Goal: Task Accomplishment & Management: Use online tool/utility

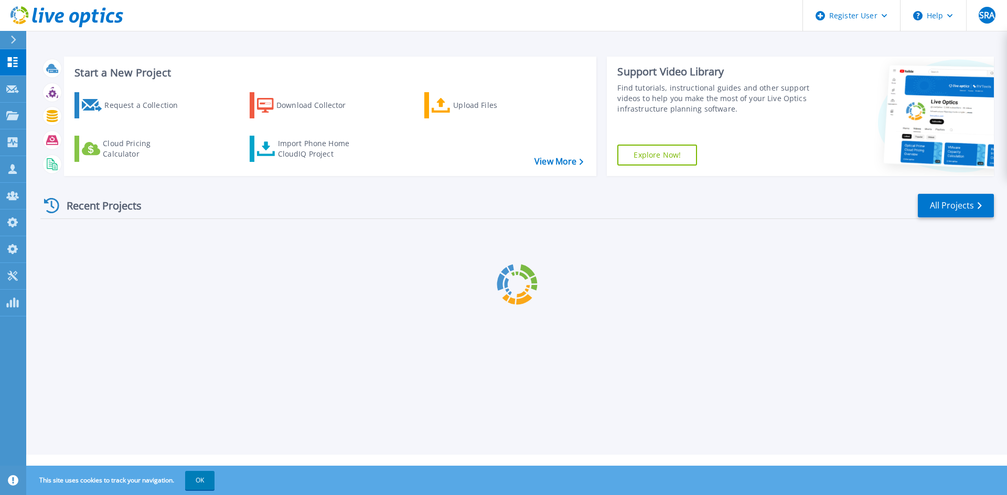
click at [504, 251] on div at bounding box center [516, 284] width 953 height 131
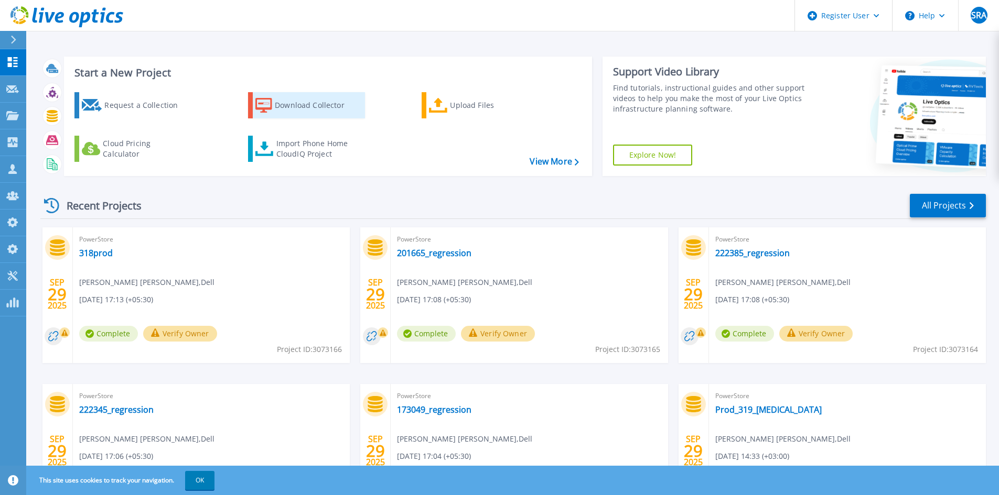
click at [274, 99] on link "Download Collector" at bounding box center [306, 105] width 117 height 26
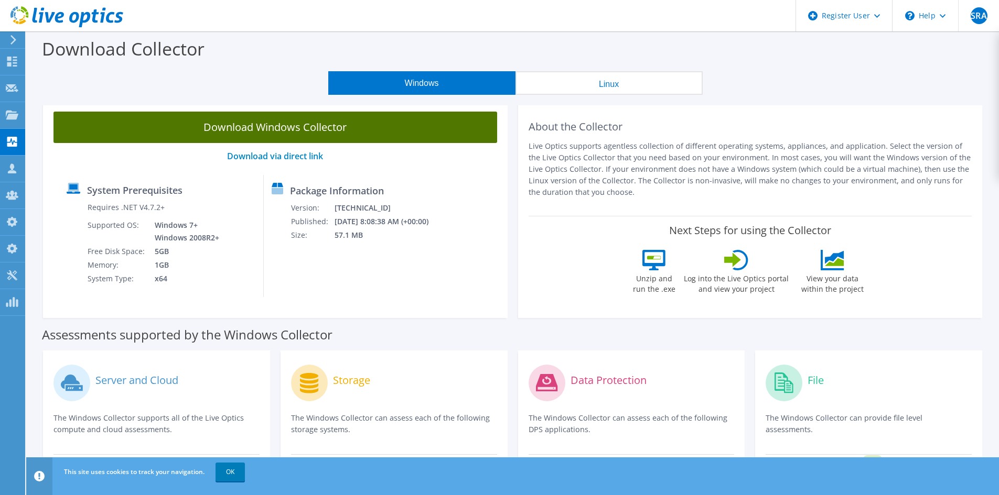
click at [253, 132] on link "Download Windows Collector" at bounding box center [275, 127] width 444 height 31
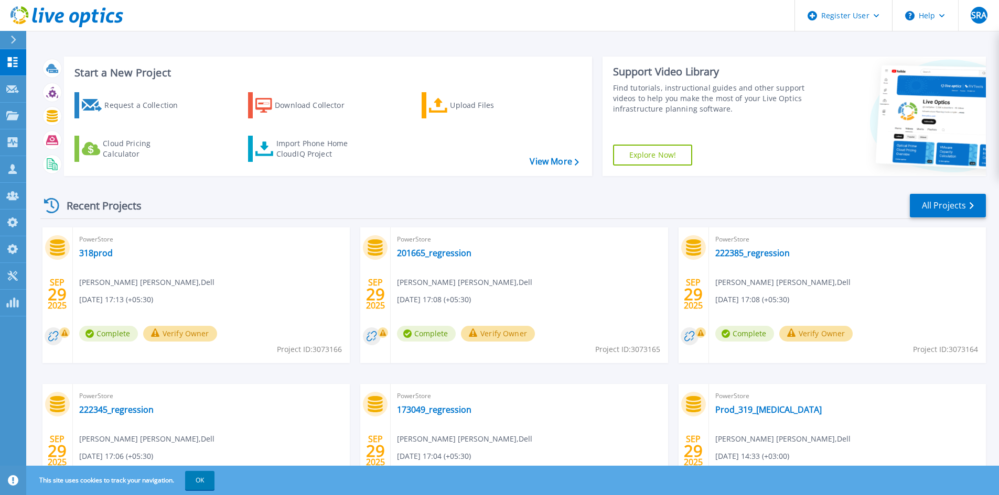
click at [343, 195] on div "Recent Projects All Projects" at bounding box center [512, 206] width 945 height 26
click at [466, 204] on div "Recent Projects All Projects" at bounding box center [512, 206] width 945 height 26
click at [260, 404] on div "PowerStore 222345_regression Syeda Rabiya Alam , Dell 09/29/2025, 17:06 (+05:30…" at bounding box center [211, 452] width 277 height 136
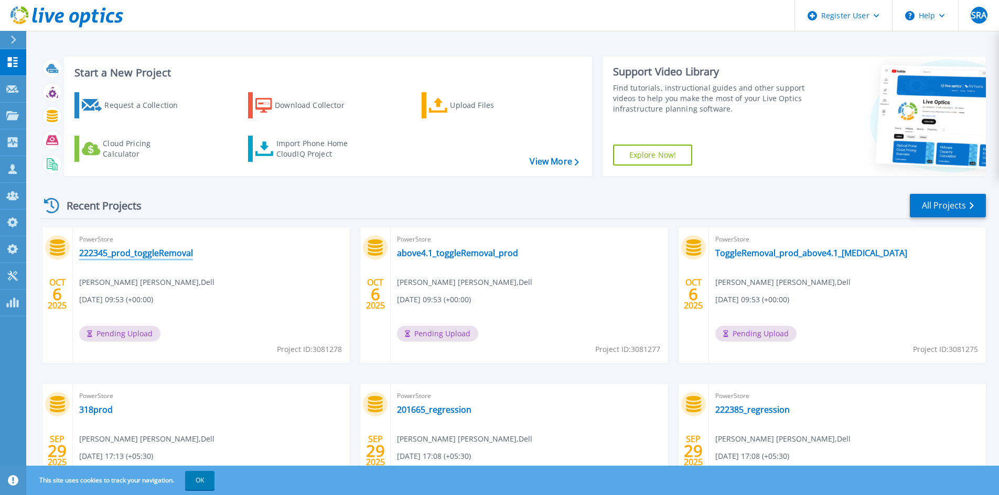
drag, startPoint x: 174, startPoint y: 246, endPoint x: 147, endPoint y: 250, distance: 27.0
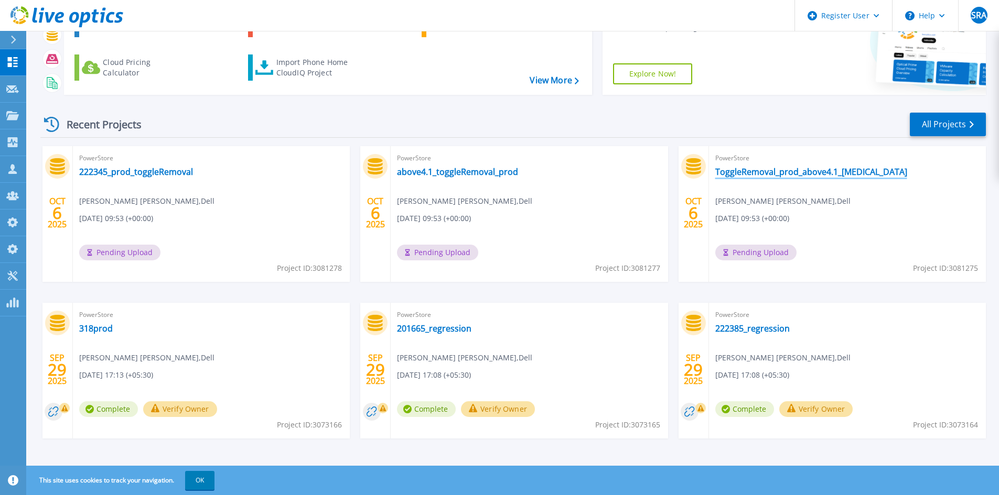
scroll to position [85, 0]
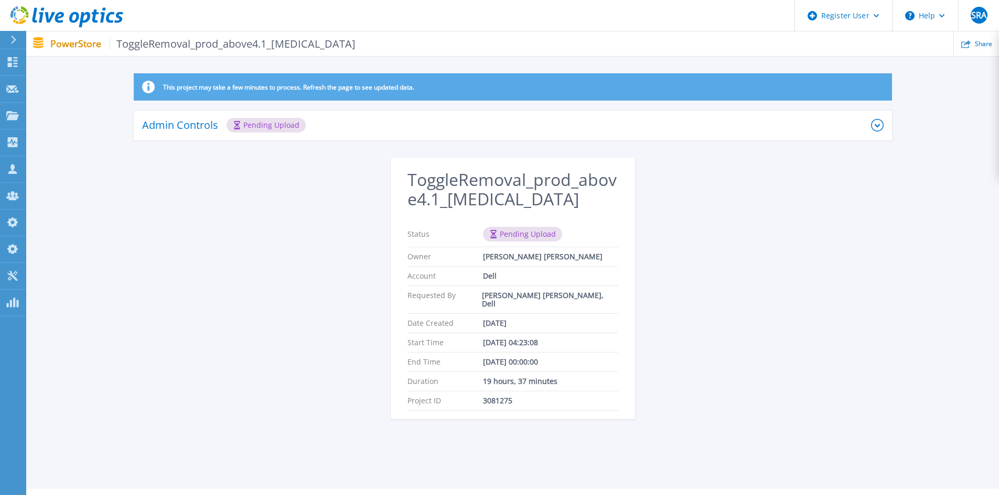
drag, startPoint x: 498, startPoint y: 139, endPoint x: 504, endPoint y: 128, distance: 13.4
click at [499, 138] on div "Admin Controls Pending Upload" at bounding box center [513, 126] width 758 height 30
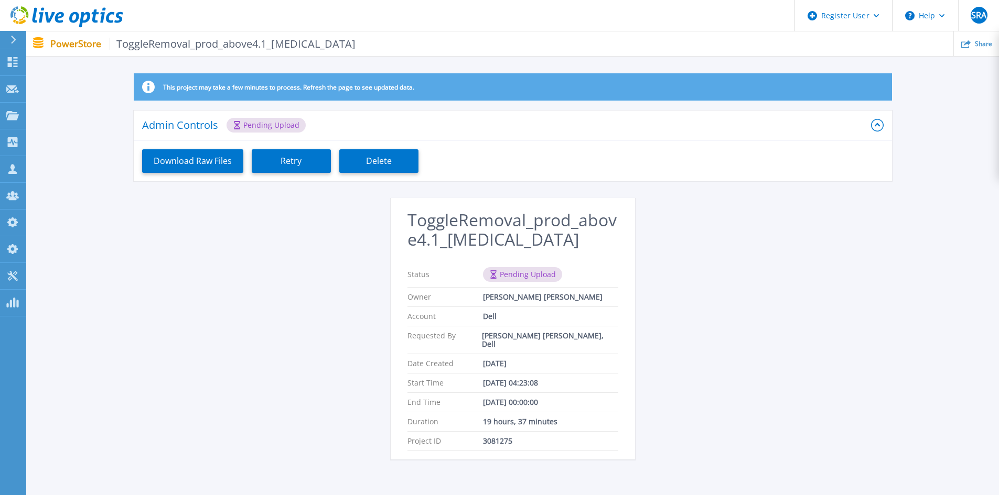
click at [370, 180] on div "Download Raw Files Retry Delete" at bounding box center [513, 161] width 758 height 40
click at [374, 170] on button "Delete" at bounding box center [378, 161] width 79 height 24
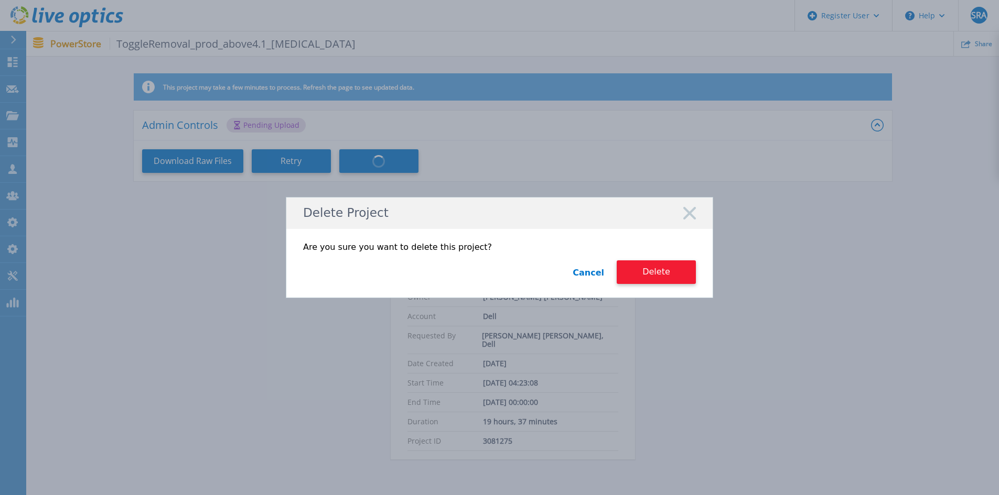
click at [677, 276] on button "Delete" at bounding box center [656, 273] width 79 height 24
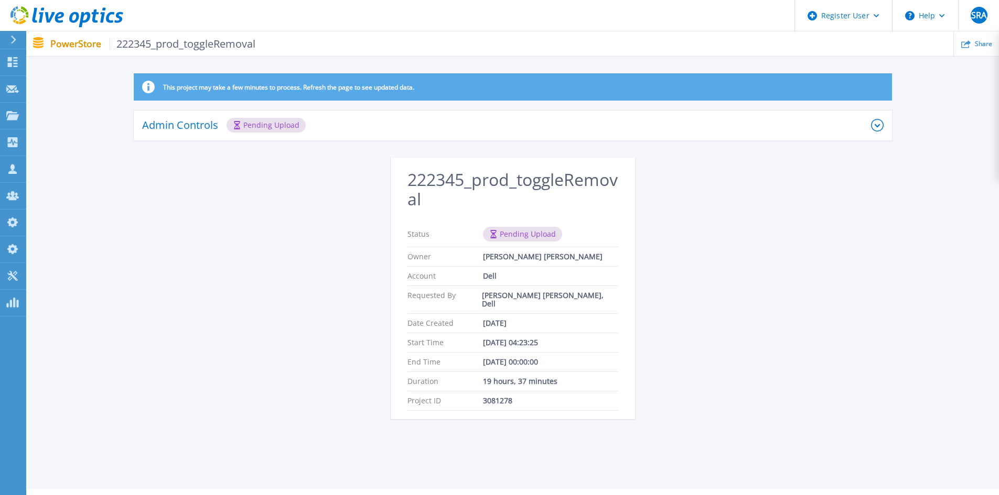
click at [848, 115] on div "Admin Controls Pending Upload" at bounding box center [513, 126] width 758 height 30
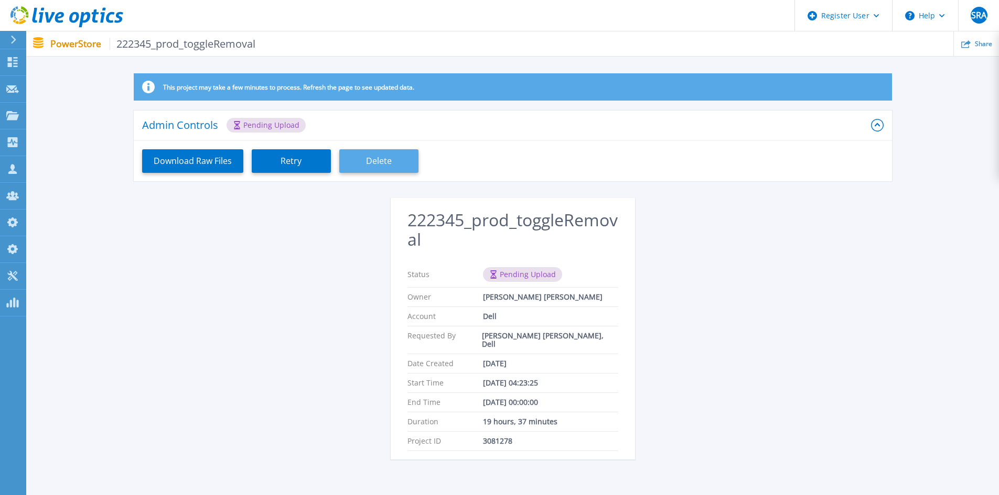
click at [385, 167] on button "Delete" at bounding box center [378, 161] width 79 height 24
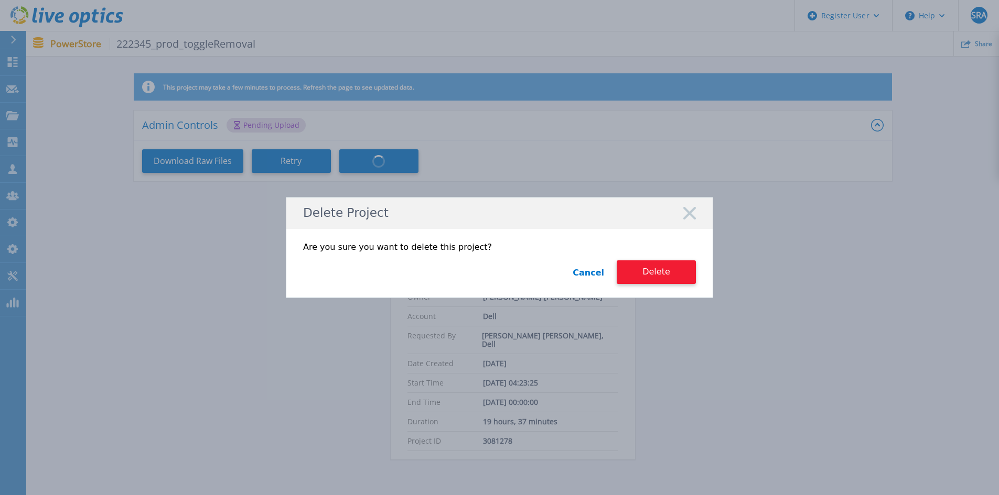
click at [640, 266] on button "Delete" at bounding box center [656, 273] width 79 height 24
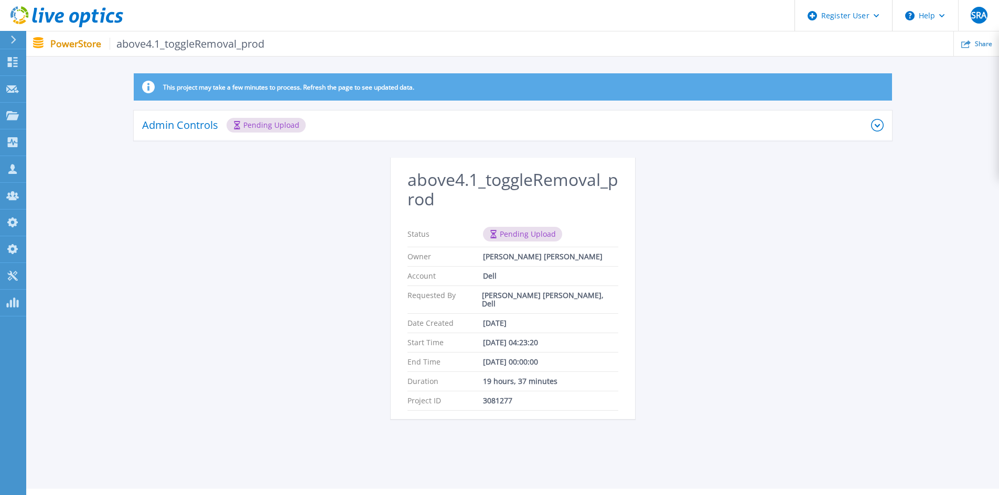
click at [758, 126] on div "Admin Controls Pending Upload" at bounding box center [506, 125] width 729 height 15
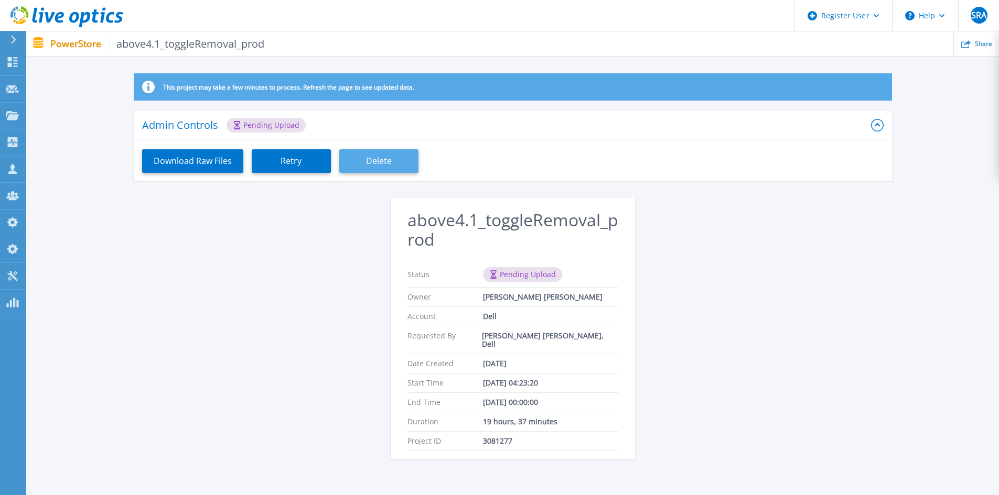
click at [397, 163] on button "Delete" at bounding box center [378, 161] width 79 height 24
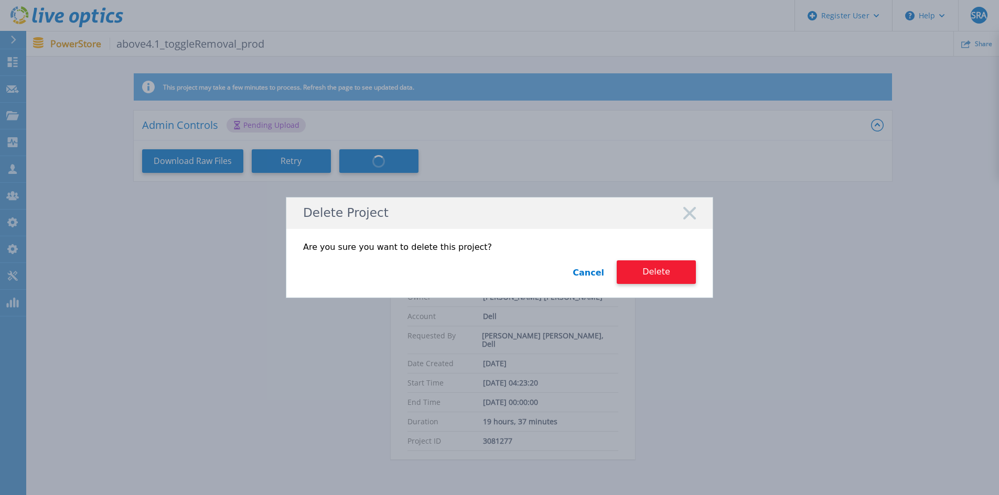
click at [666, 272] on button "Delete" at bounding box center [656, 273] width 79 height 24
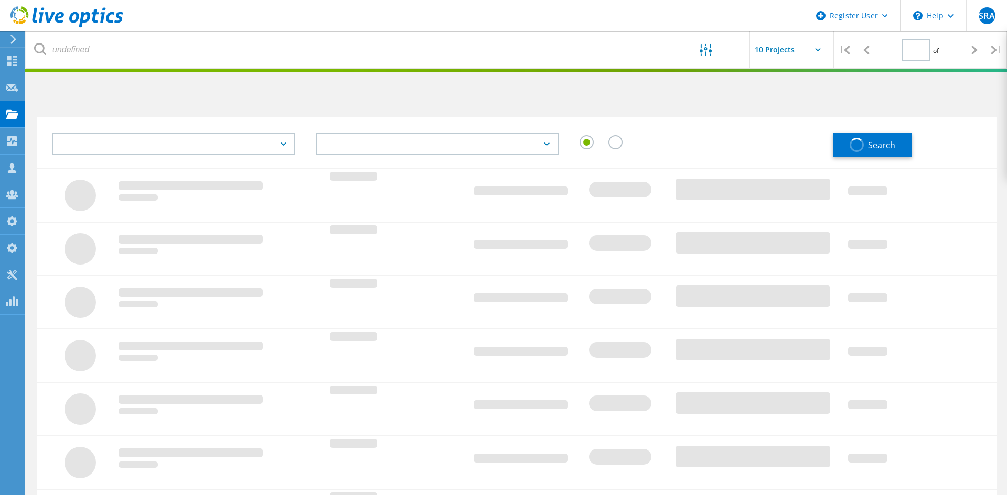
type input "1"
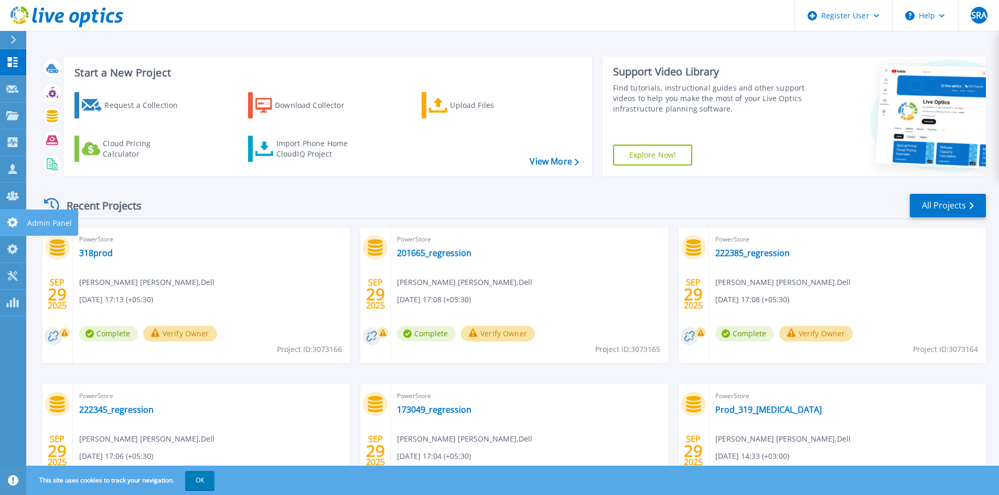
click at [9, 227] on icon at bounding box center [12, 223] width 13 height 10
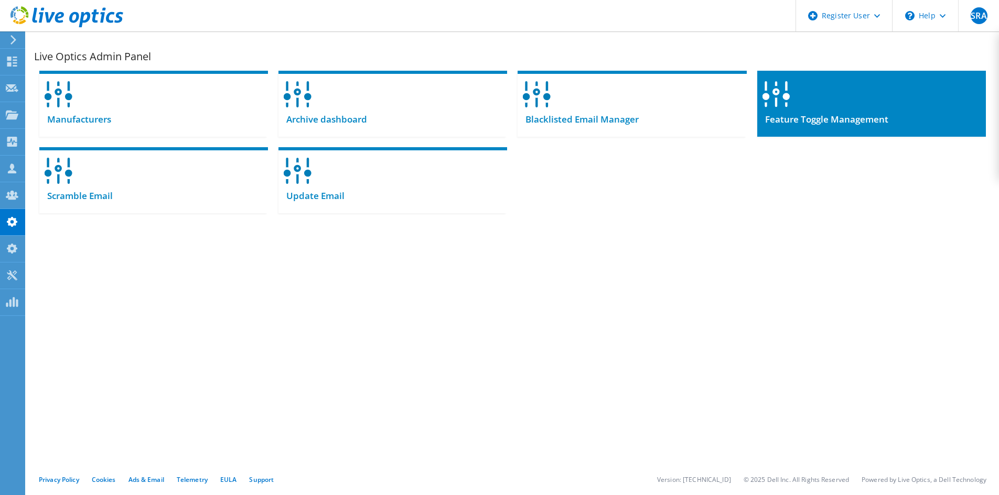
click at [814, 109] on div at bounding box center [871, 91] width 229 height 40
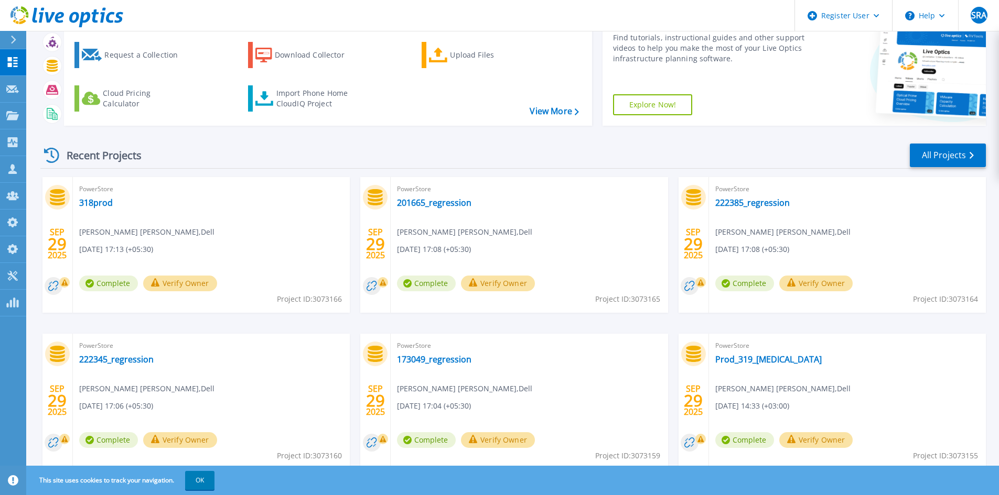
scroll to position [85, 0]
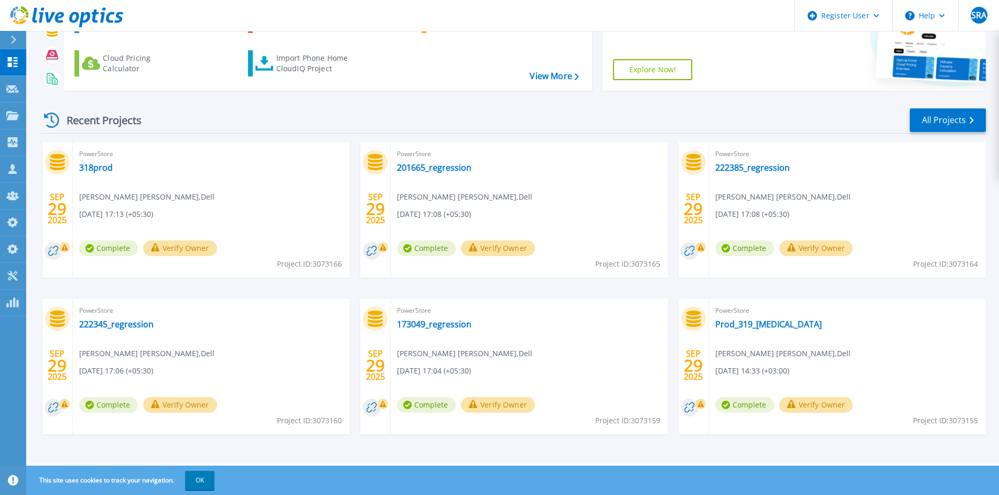
drag, startPoint x: 681, startPoint y: 489, endPoint x: 674, endPoint y: 497, distance: 10.8
click at [674, 370] on html "Register User Help SRA Dell Admin User Syeda Rabiya Alam Syeda.Alam@dell.com De…" at bounding box center [499, 142] width 999 height 455
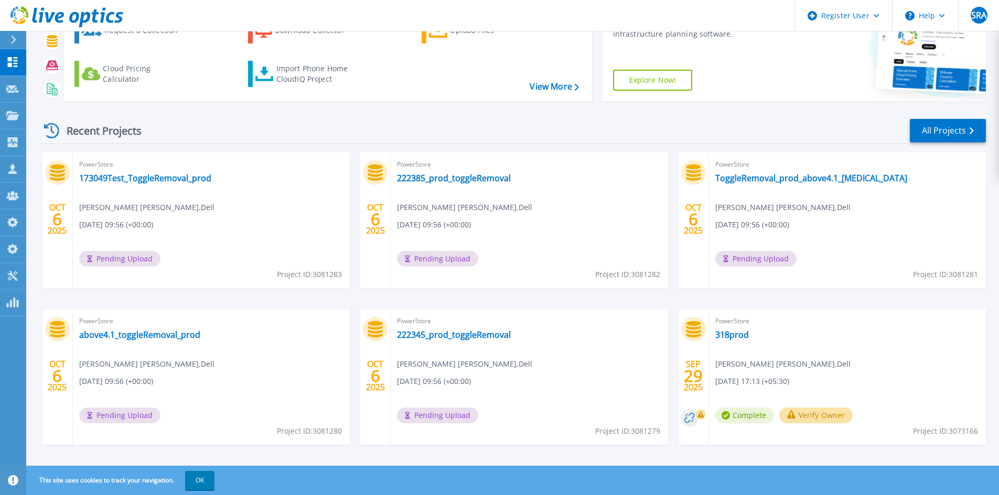
scroll to position [85, 0]
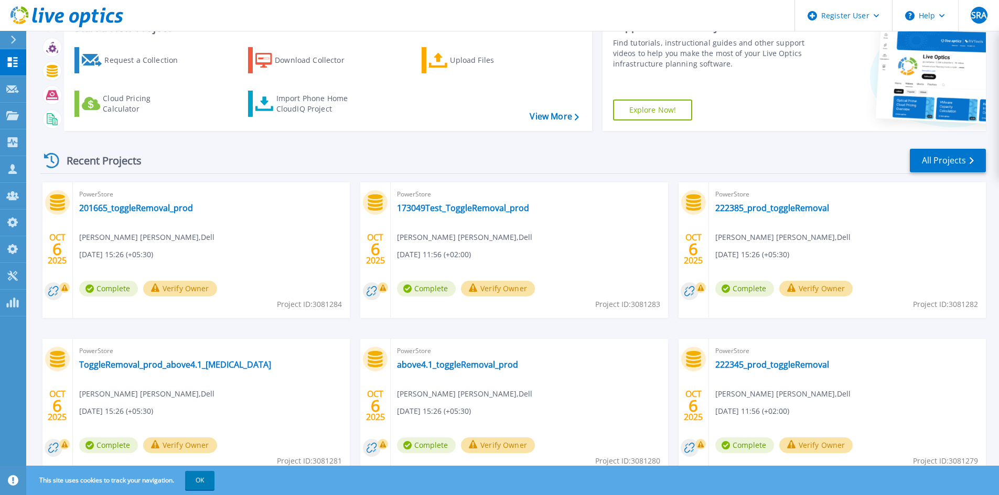
scroll to position [85, 0]
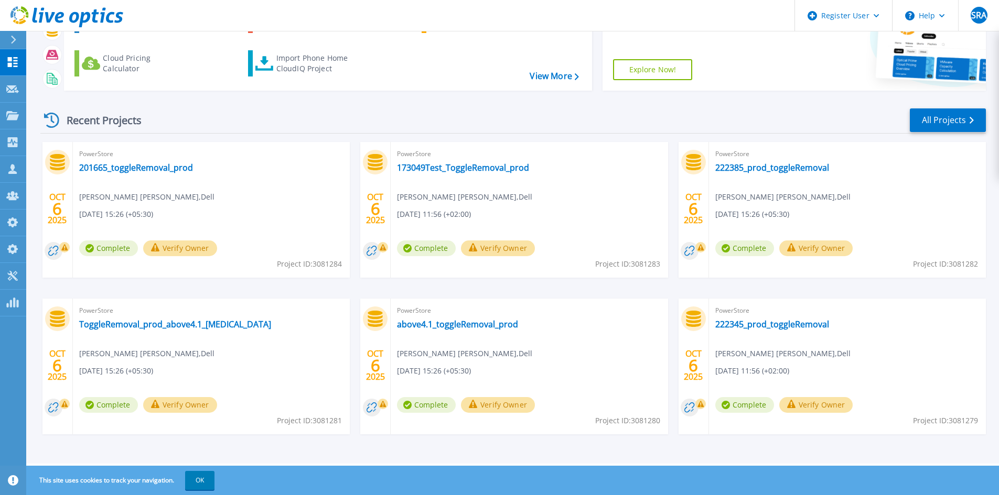
drag, startPoint x: 135, startPoint y: 165, endPoint x: 270, endPoint y: 138, distance: 137.8
click at [268, 138] on div "Recent Projects All Projects OCT 6 2025 PowerStore 201665_toggleRemoval_prod Sy…" at bounding box center [512, 281] width 945 height 365
drag, startPoint x: 481, startPoint y: 174, endPoint x: 448, endPoint y: 166, distance: 34.0
click at [8, 221] on icon at bounding box center [12, 223] width 13 height 10
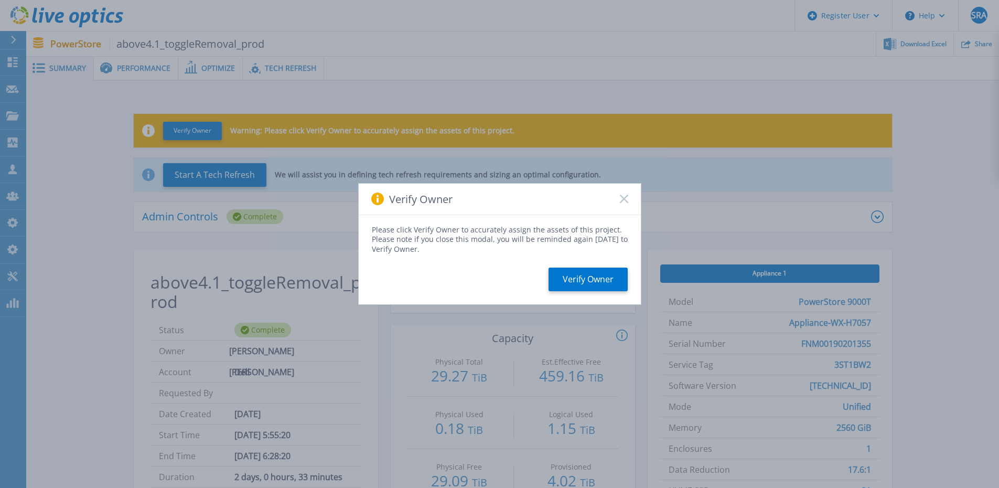
click at [626, 195] on icon at bounding box center [624, 199] width 8 height 8
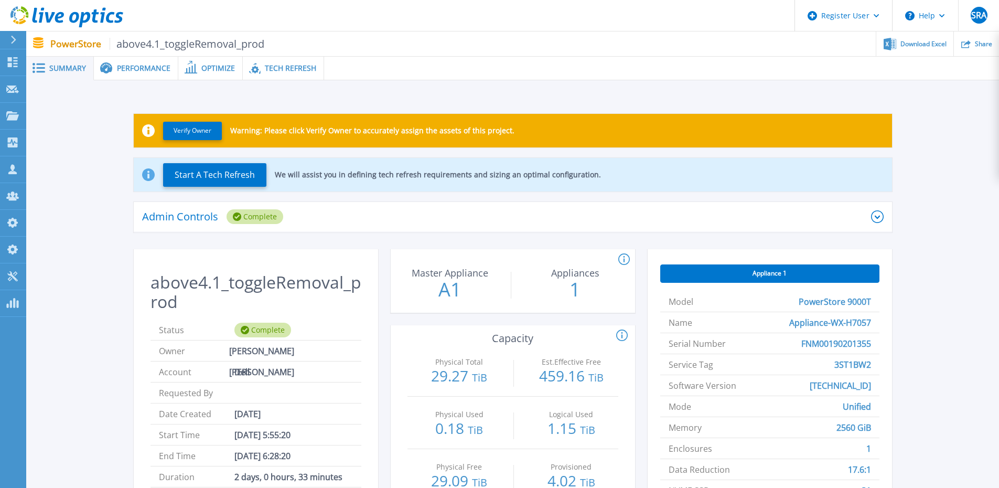
click at [265, 66] on span "Tech Refresh" at bounding box center [290, 67] width 51 height 7
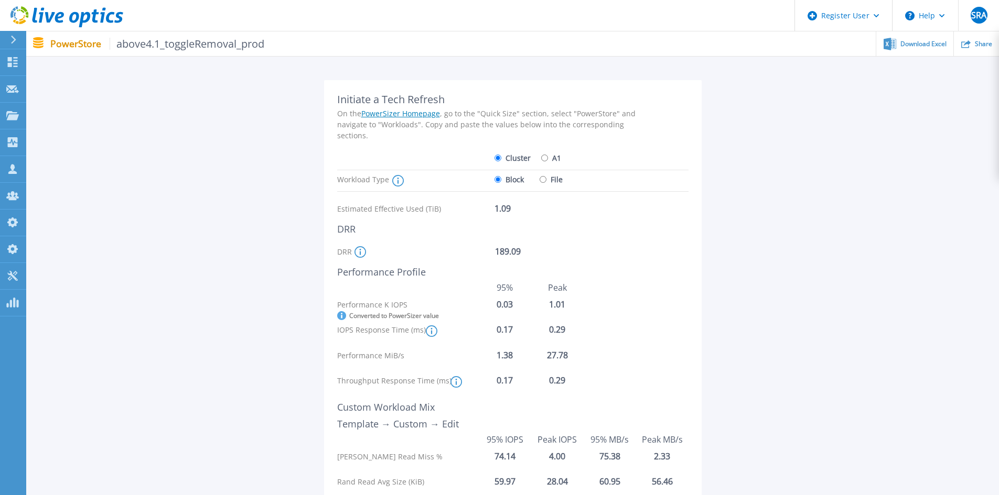
scroll to position [157, 0]
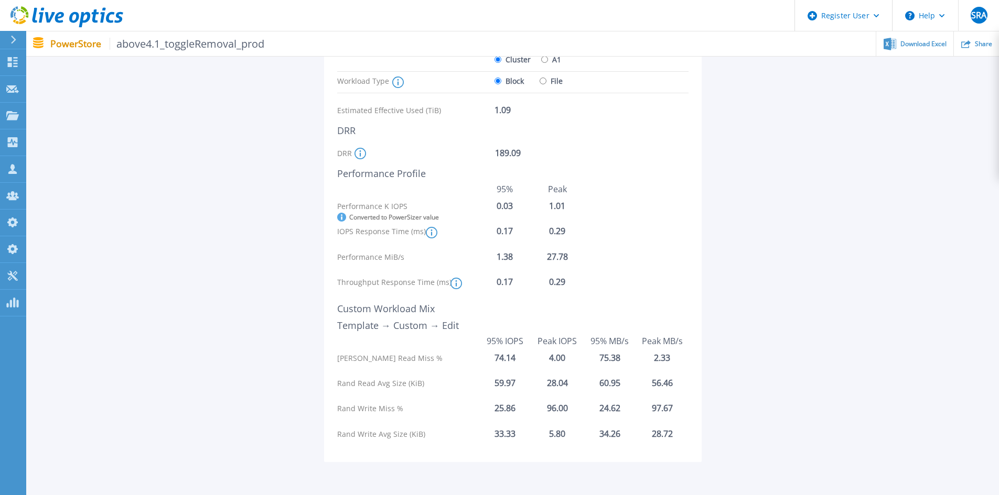
click at [544, 81] on input "File" at bounding box center [543, 81] width 7 height 7
radio input "true"
radio input "false"
click at [553, 61] on label "A1" at bounding box center [551, 59] width 20 height 18
click at [548, 61] on input "A1" at bounding box center [544, 59] width 7 height 7
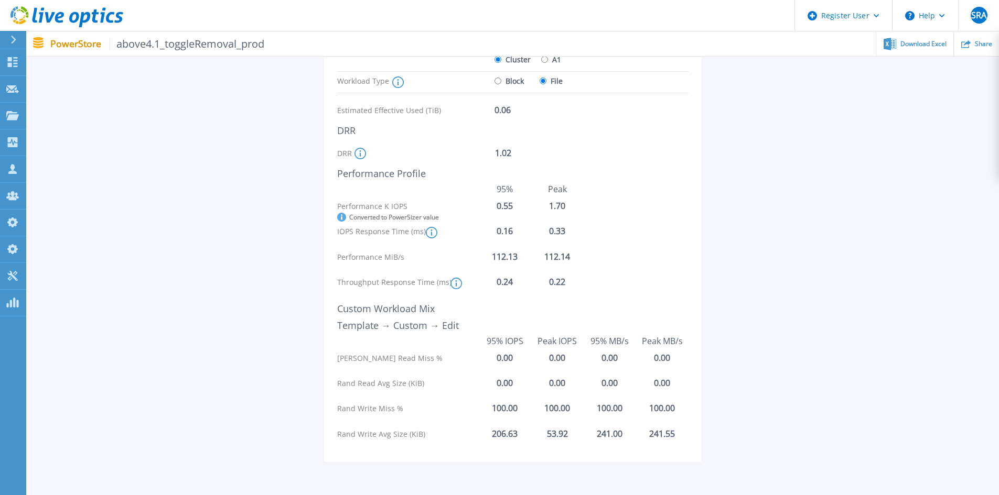
radio input "true"
radio input "false"
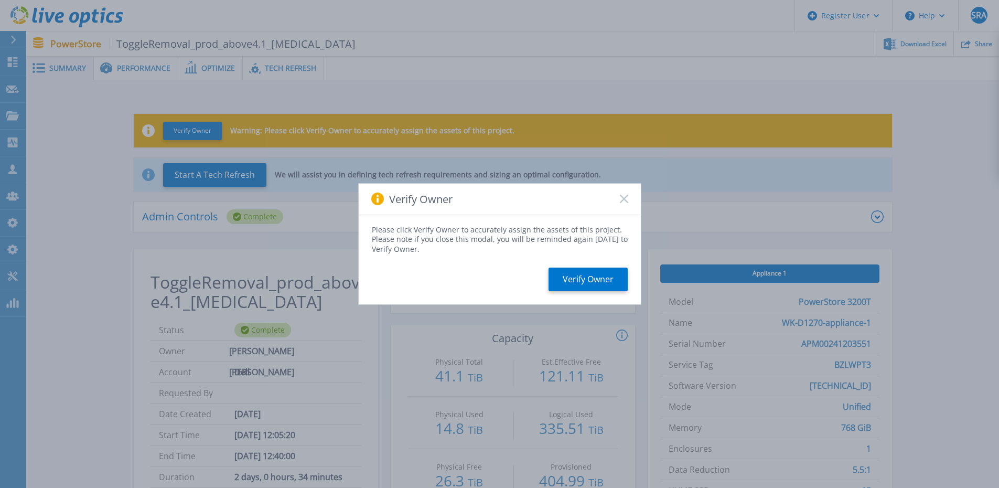
click at [622, 198] on rect at bounding box center [623, 199] width 9 height 9
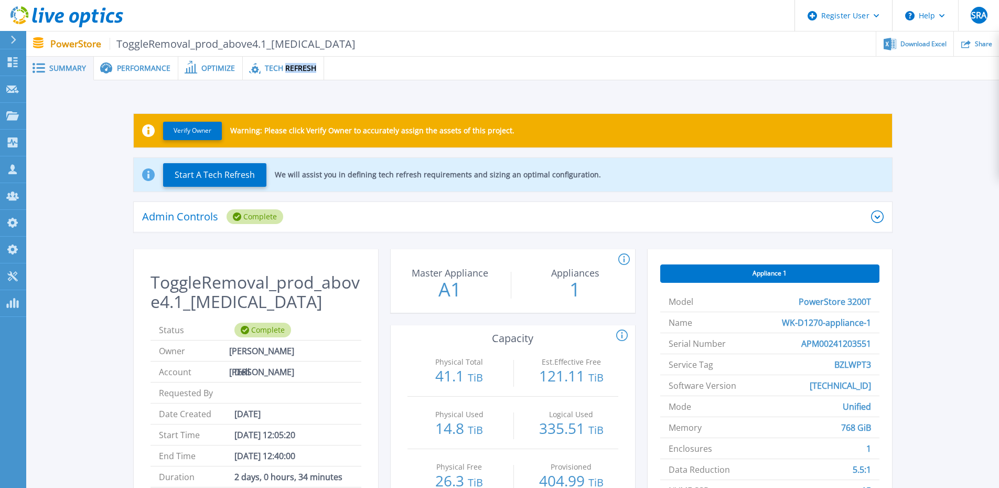
click at [296, 68] on span "Tech Refresh" at bounding box center [290, 67] width 51 height 7
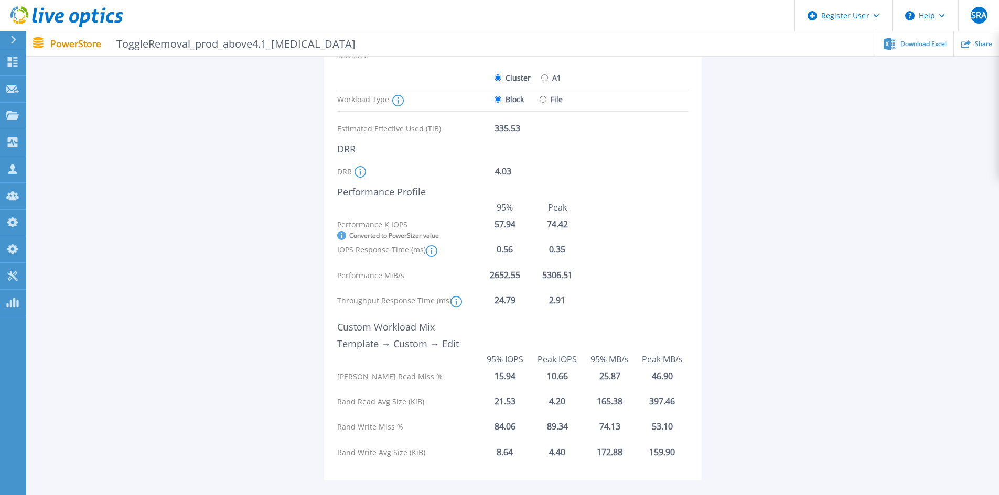
scroll to position [157, 0]
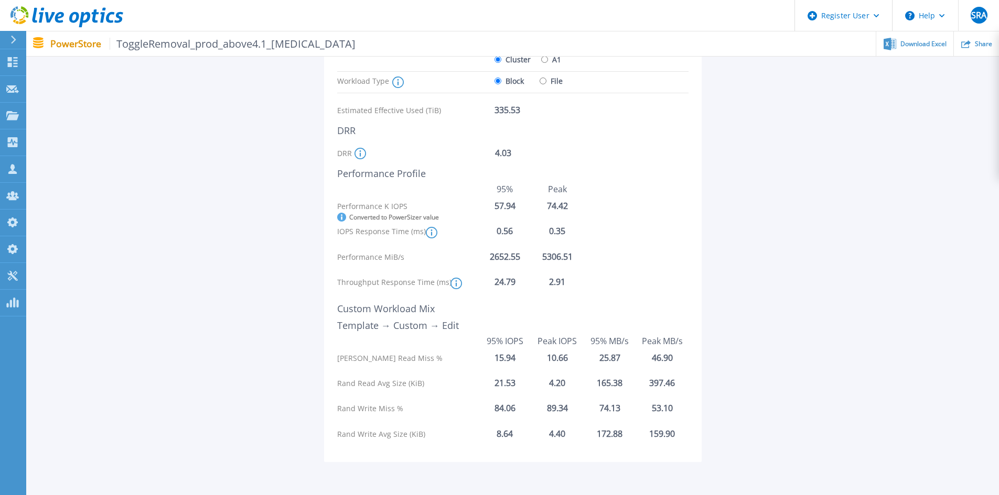
click at [557, 88] on label "File" at bounding box center [551, 81] width 23 height 18
click at [546, 84] on input "File" at bounding box center [543, 81] width 7 height 7
radio input "true"
radio input "false"
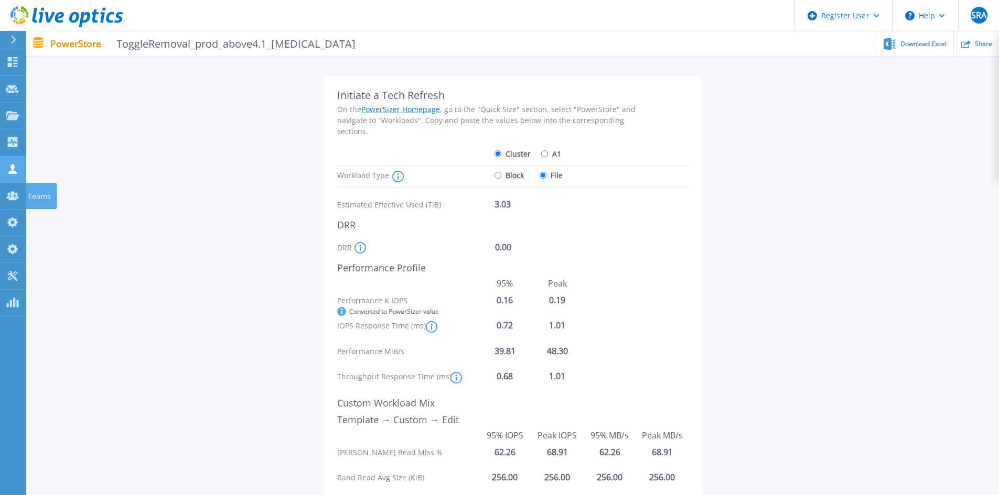
scroll to position [52, 0]
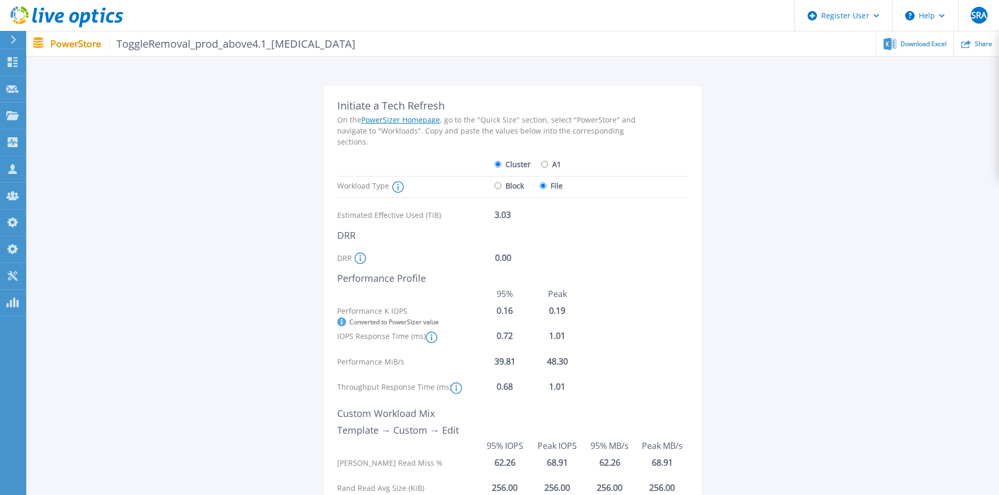
click at [559, 168] on label "A1" at bounding box center [551, 164] width 20 height 18
click at [548, 168] on input "A1" at bounding box center [544, 164] width 7 height 7
radio input "true"
radio input "false"
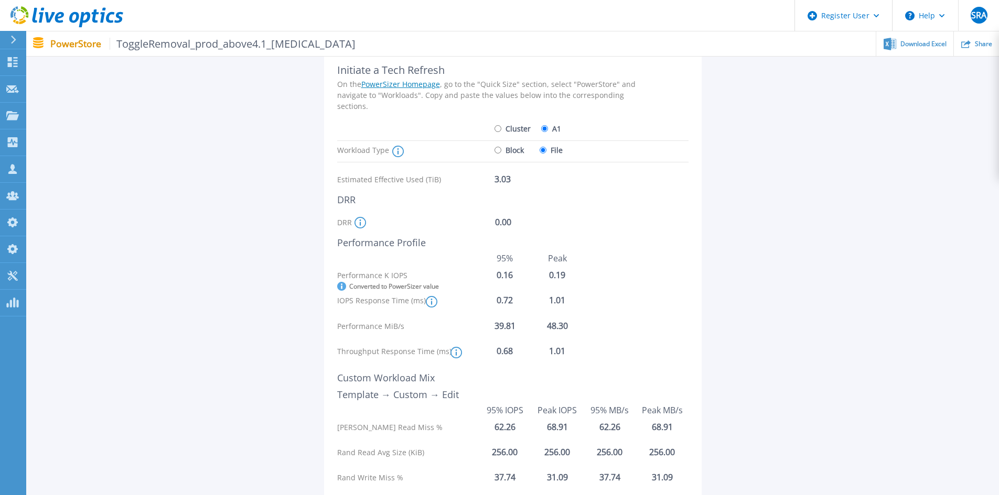
scroll to position [105, 0]
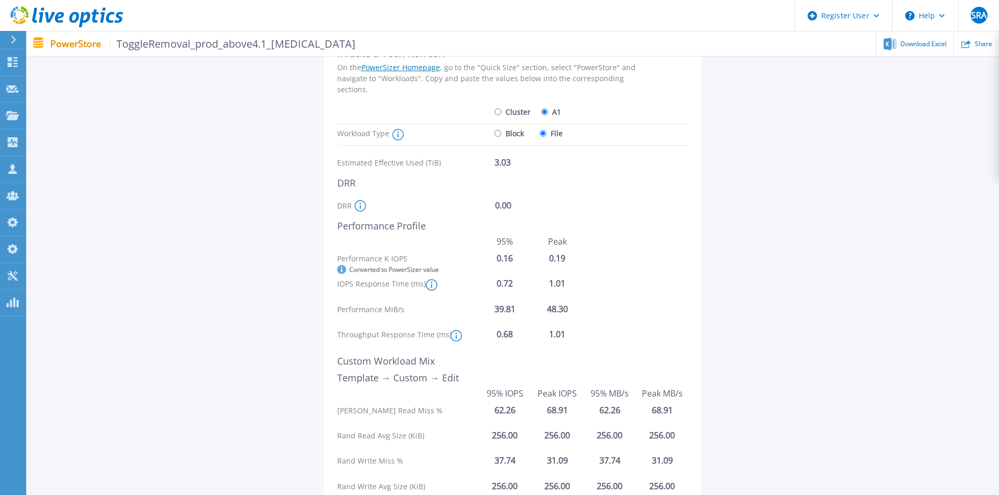
click at [507, 135] on label "Block" at bounding box center [508, 133] width 29 height 18
click at [501, 135] on input "Block" at bounding box center [497, 133] width 7 height 7
radio input "true"
radio input "false"
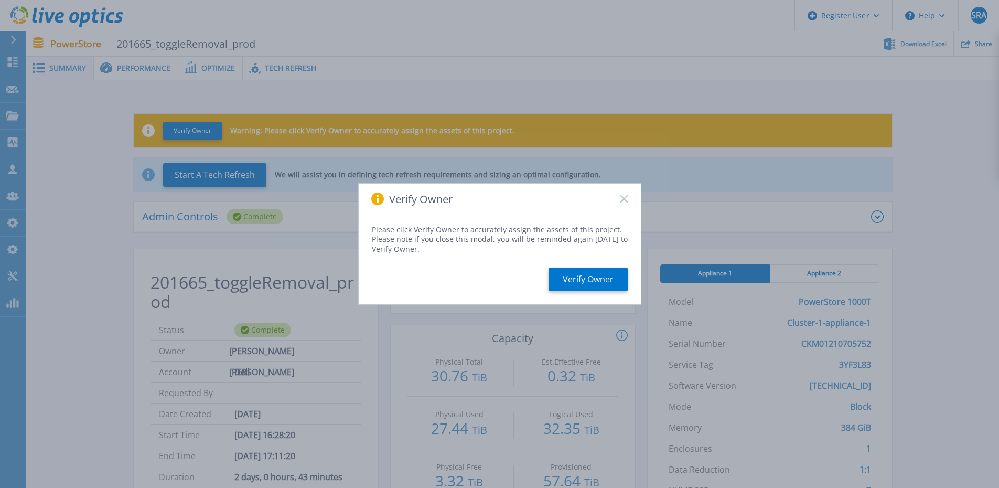
click at [626, 200] on rect at bounding box center [623, 199] width 9 height 9
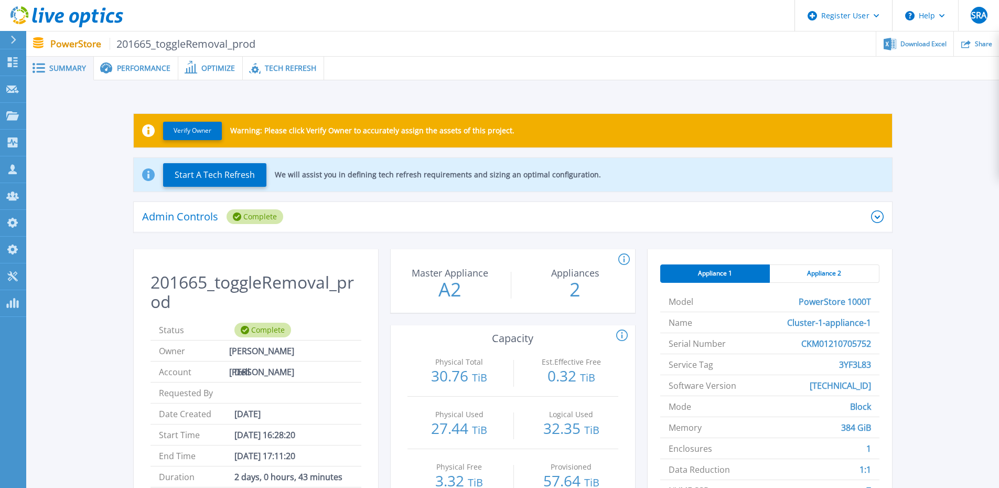
click at [286, 58] on div "Tech Refresh" at bounding box center [283, 69] width 81 height 24
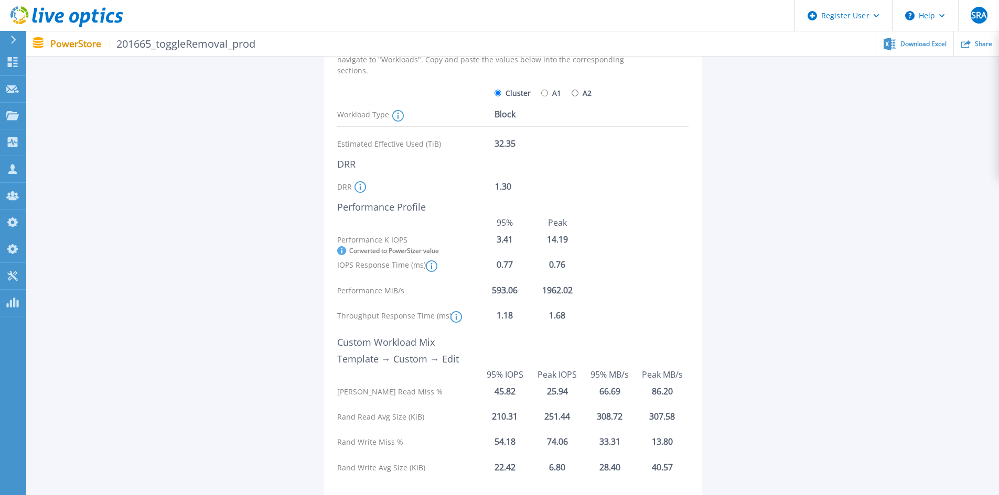
scroll to position [105, 0]
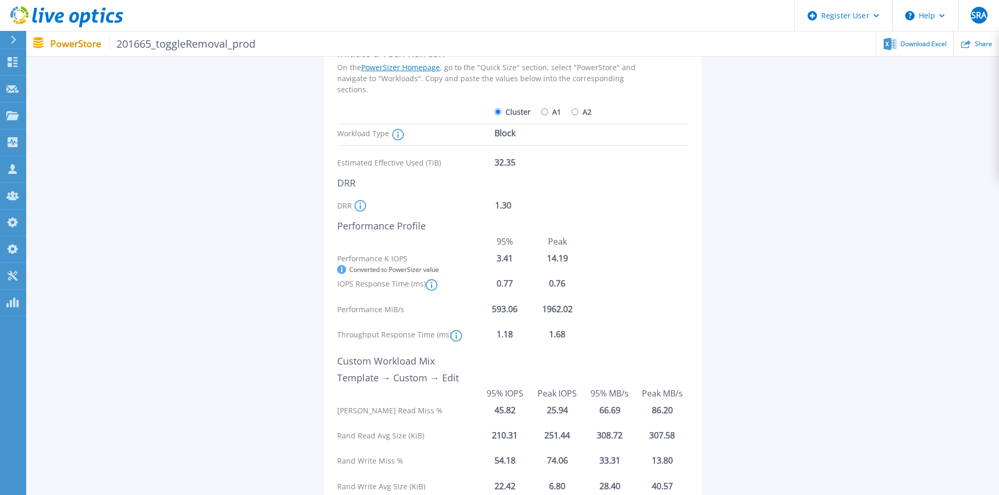
click at [544, 107] on label "A1" at bounding box center [551, 112] width 20 height 18
click at [544, 109] on input "A1" at bounding box center [544, 112] width 7 height 7
radio input "true"
radio input "false"
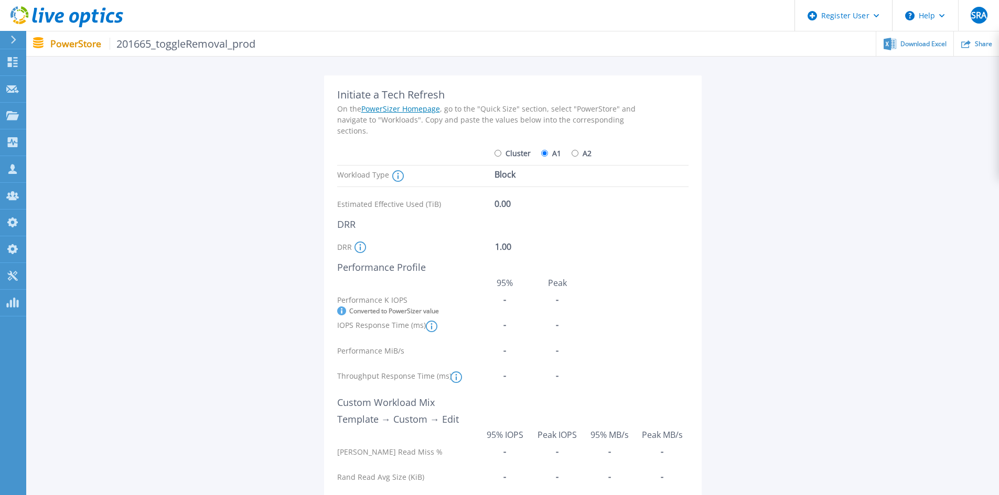
scroll to position [63, 0]
click at [591, 152] on div "Cluster A1 A2" at bounding box center [491, 155] width 309 height 21
click at [587, 148] on label "A2" at bounding box center [582, 154] width 20 height 18
click at [578, 150] on input "A2" at bounding box center [575, 153] width 7 height 7
radio input "true"
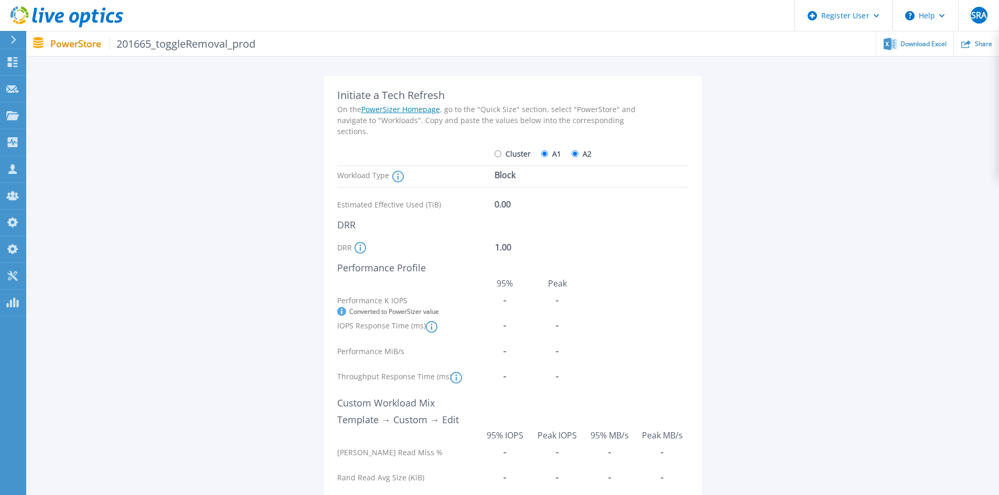
radio input "false"
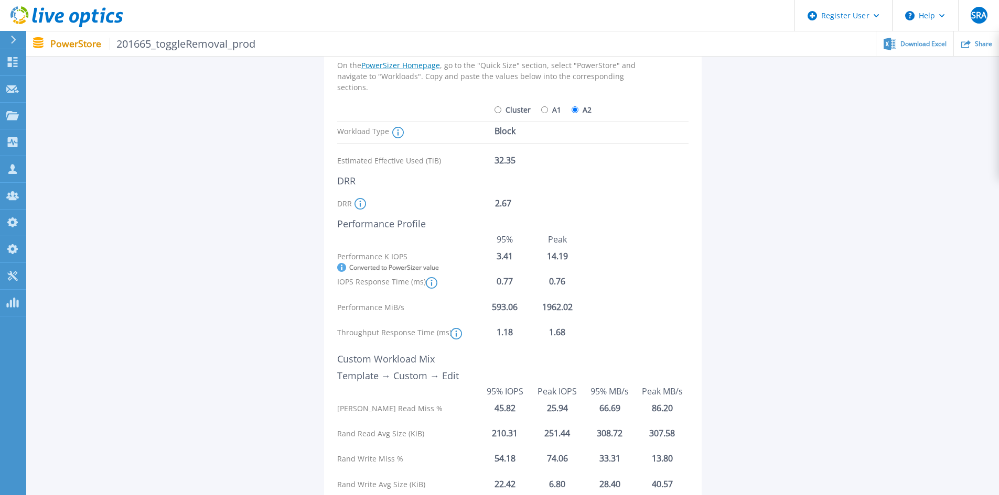
scroll to position [168, 0]
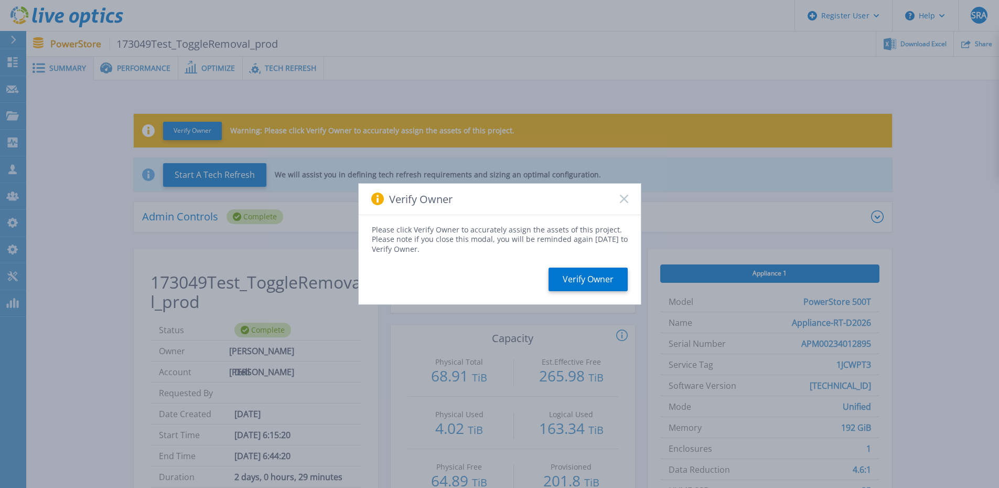
click at [622, 201] on rect at bounding box center [623, 199] width 9 height 9
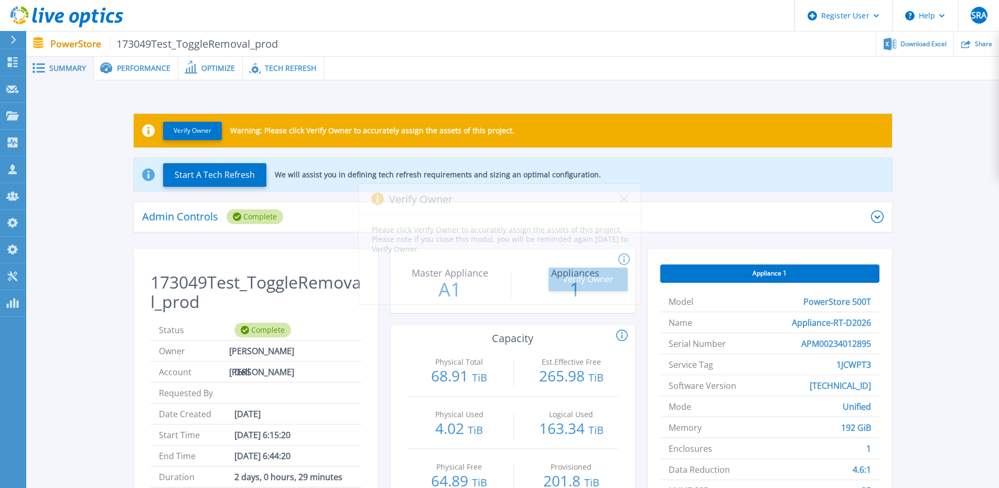
click at [300, 60] on div "Tech Refresh" at bounding box center [283, 69] width 81 height 24
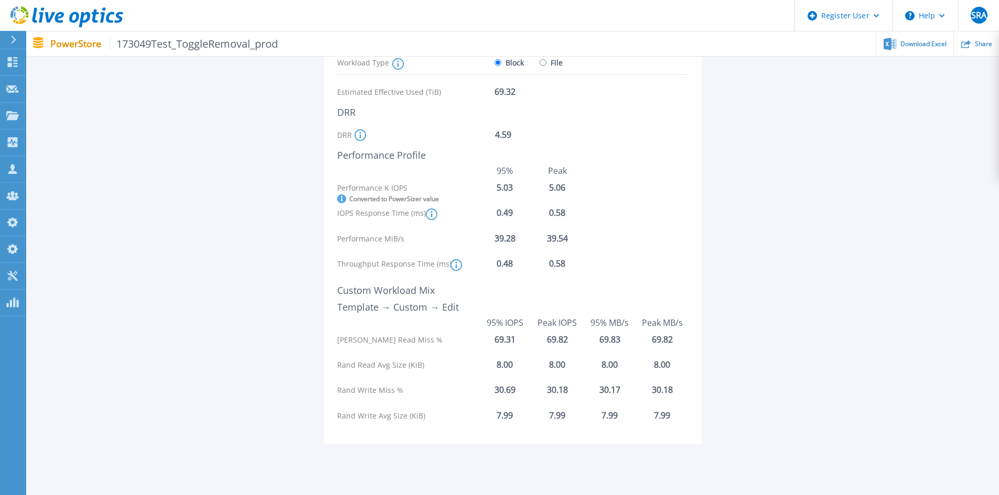
scroll to position [157, 0]
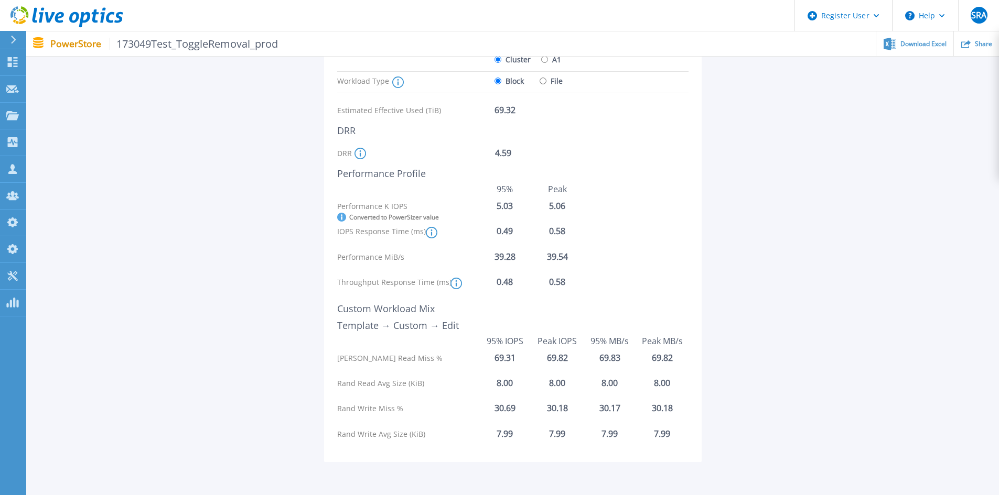
click at [555, 67] on label "A1" at bounding box center [551, 59] width 20 height 18
click at [548, 63] on input "A1" at bounding box center [544, 59] width 7 height 7
radio input "true"
radio input "false"
click at [544, 81] on input "File" at bounding box center [543, 81] width 7 height 7
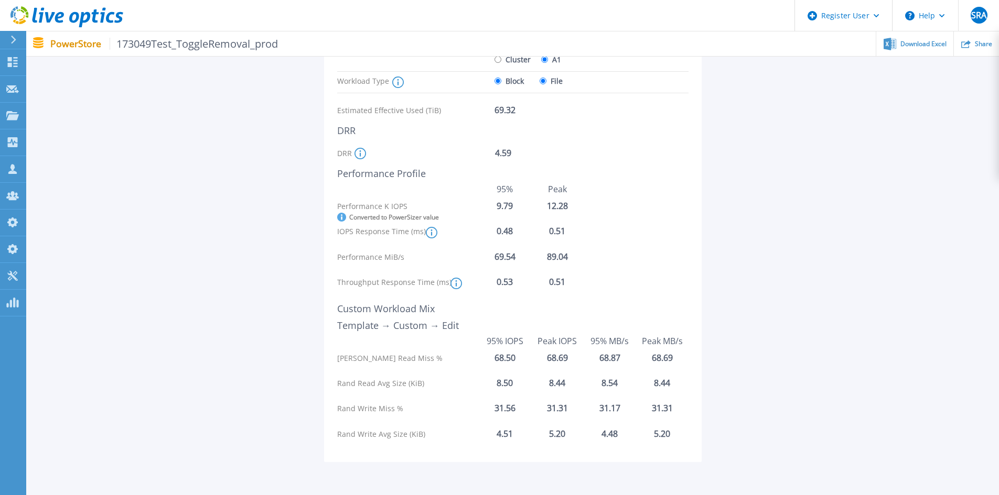
radio input "true"
radio input "false"
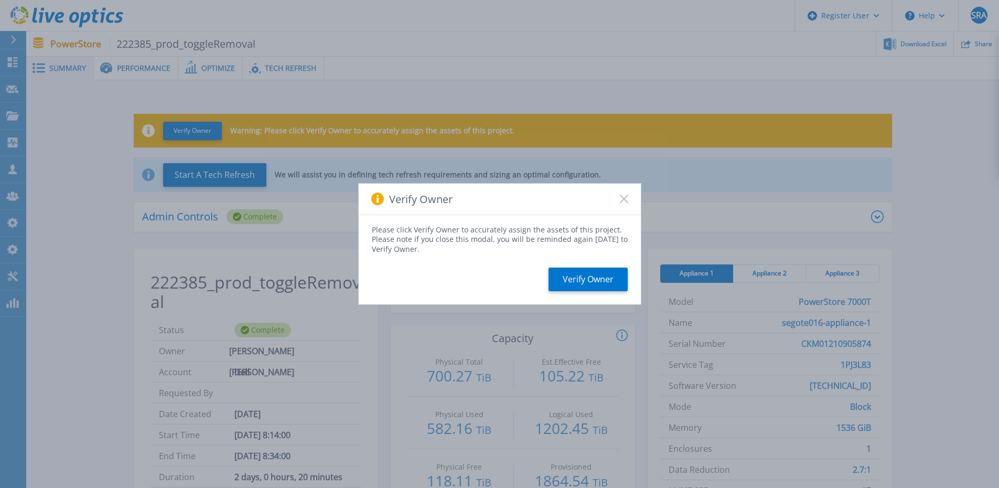
click at [622, 202] on icon at bounding box center [624, 199] width 8 height 8
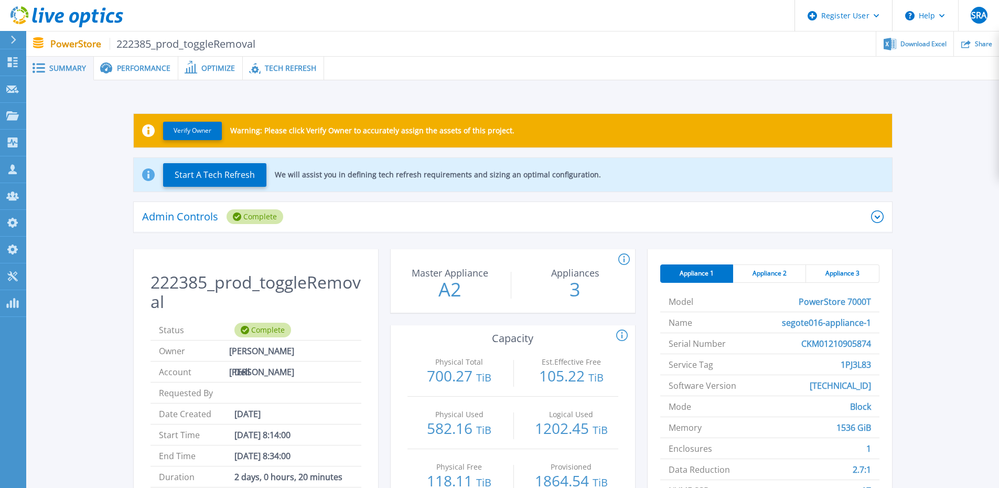
click at [250, 62] on icon at bounding box center [255, 68] width 12 height 12
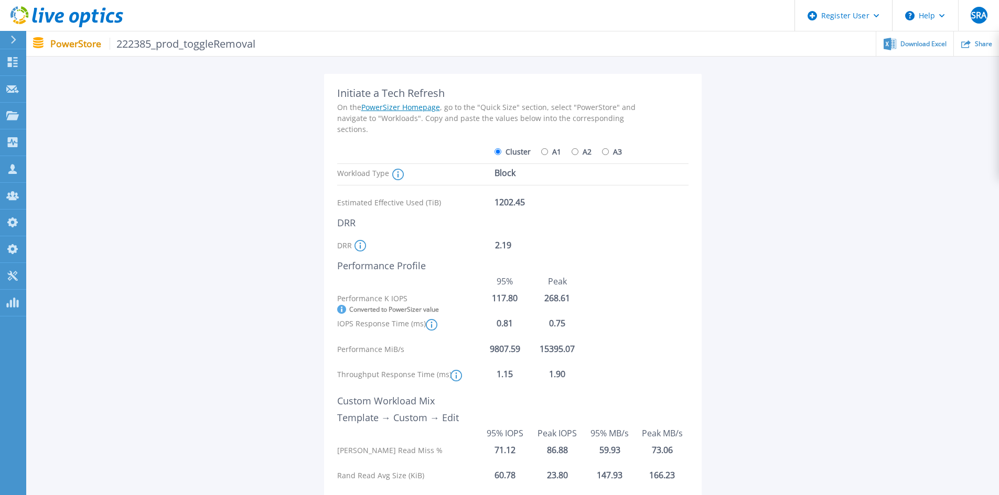
scroll to position [63, 0]
click at [554, 142] on div "Initiate a Tech Refresh On the PowerSizer Homepage , go to the "Quick Size" sec…" at bounding box center [491, 316] width 309 height 455
click at [553, 150] on label "A1" at bounding box center [551, 154] width 20 height 18
click at [548, 150] on input "A1" at bounding box center [544, 153] width 7 height 7
radio input "true"
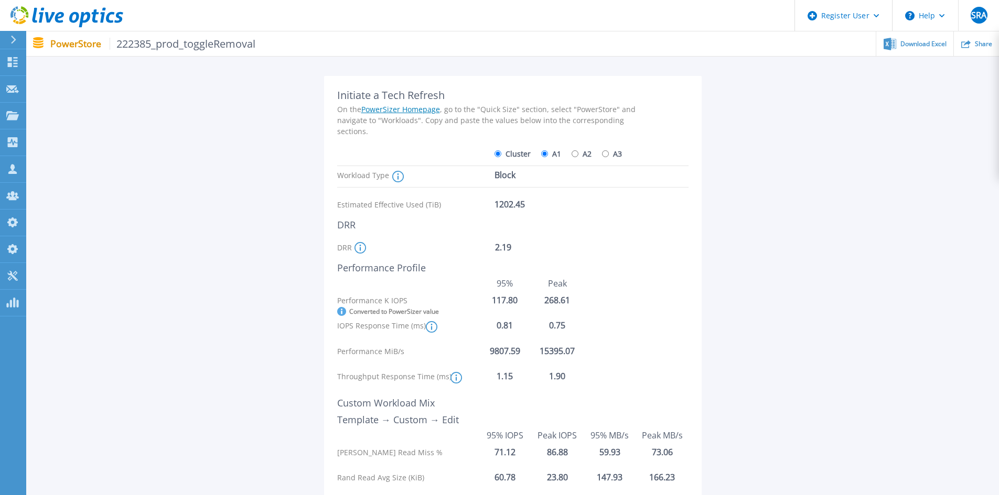
radio input "false"
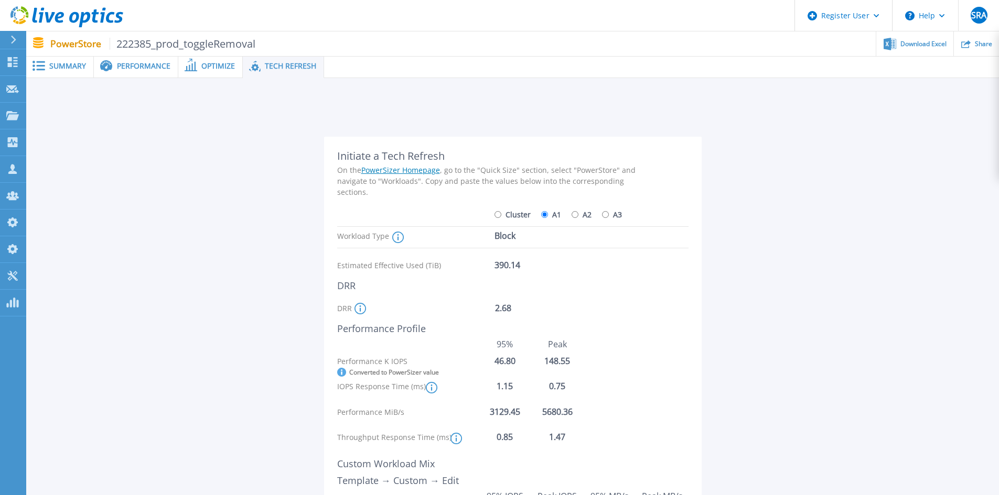
scroll to position [0, 0]
click at [578, 211] on label "A2" at bounding box center [582, 217] width 20 height 18
click at [578, 213] on input "A2" at bounding box center [575, 216] width 7 height 7
radio input "true"
radio input "false"
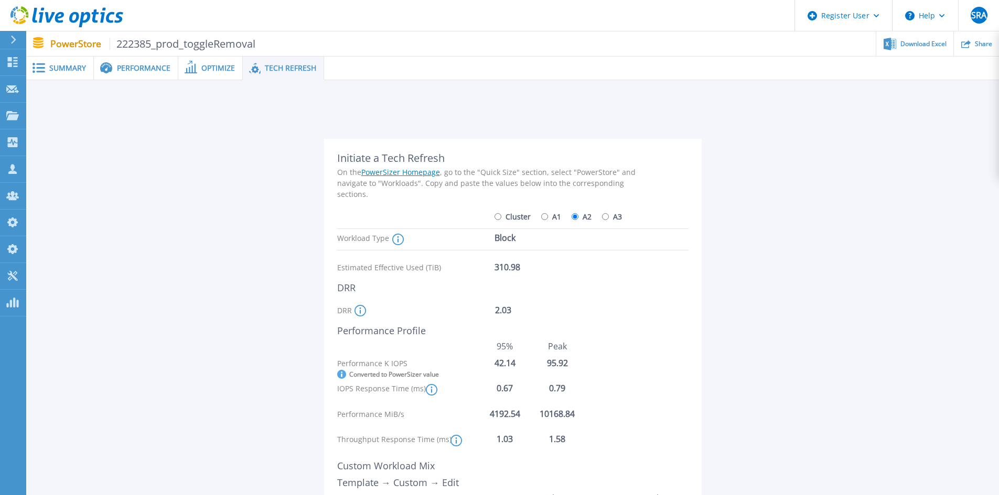
click at [609, 219] on label "A3" at bounding box center [612, 217] width 20 height 18
click at [609, 219] on input "A3" at bounding box center [605, 216] width 7 height 7
radio input "true"
radio input "false"
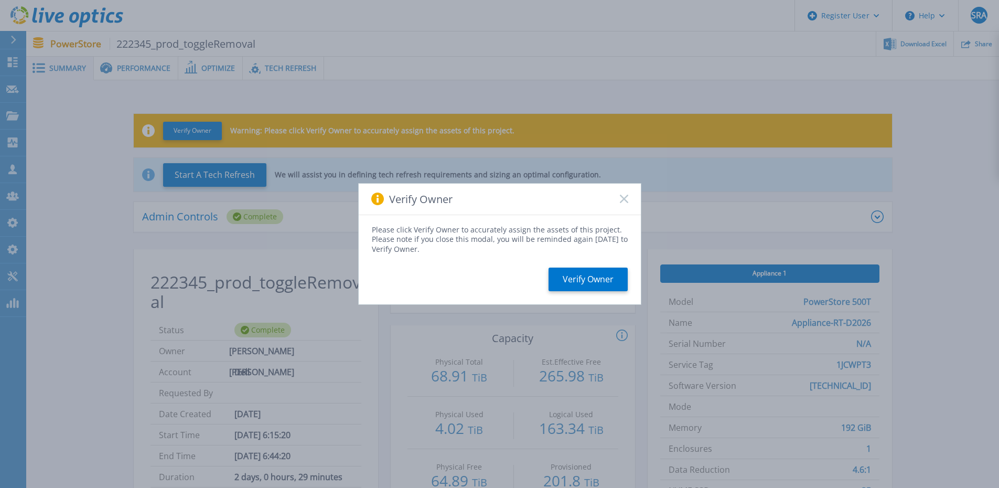
click at [623, 198] on rect at bounding box center [623, 199] width 9 height 9
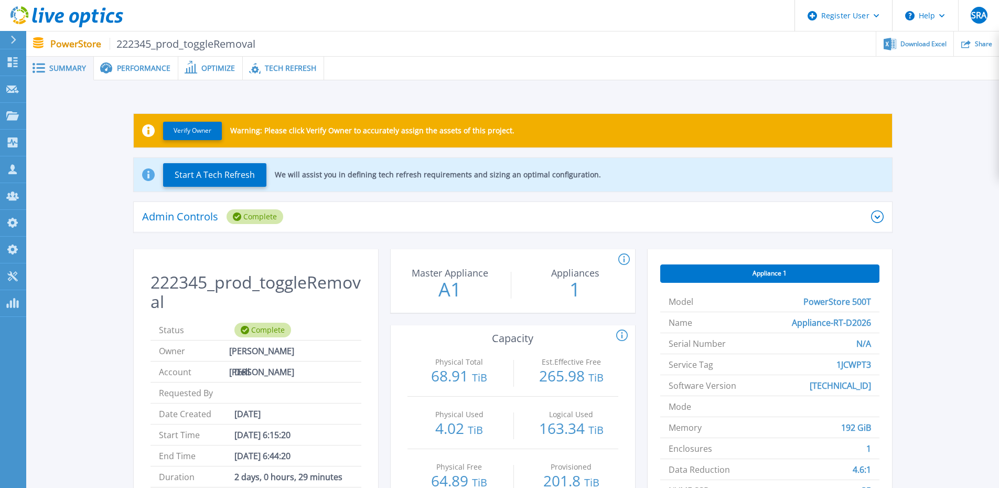
click at [282, 62] on div "Tech Refresh" at bounding box center [283, 69] width 81 height 24
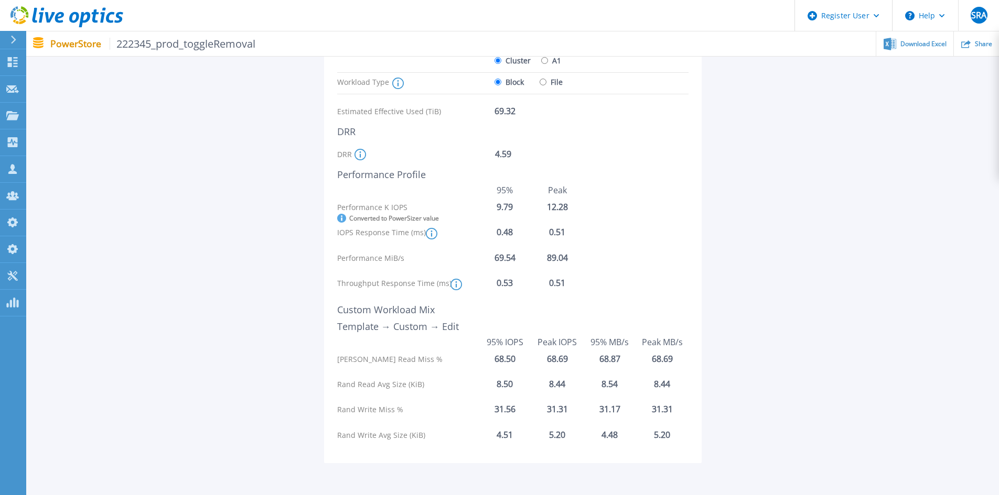
scroll to position [157, 0]
click at [548, 81] on label "File" at bounding box center [551, 81] width 23 height 18
click at [546, 81] on input "File" at bounding box center [543, 81] width 7 height 7
radio input "true"
radio input "false"
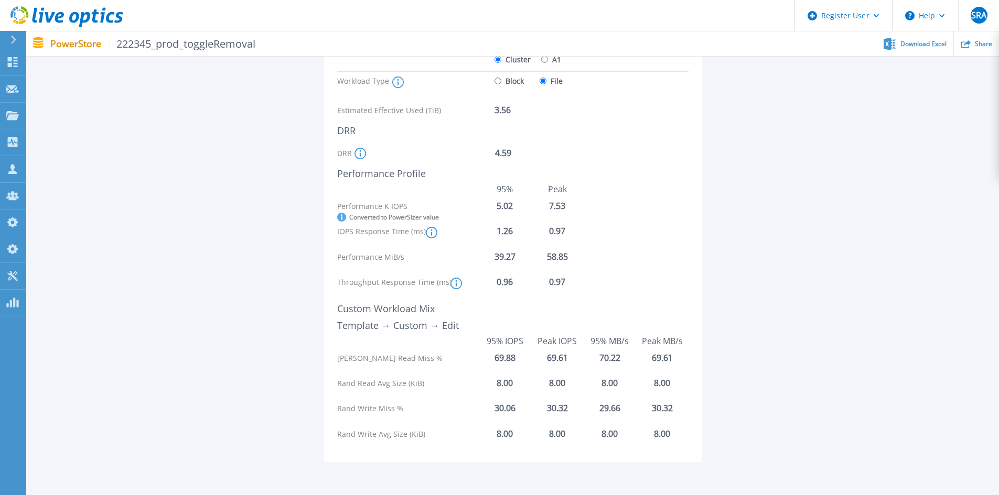
click at [550, 59] on label "A1" at bounding box center [551, 59] width 20 height 18
click at [548, 59] on input "A1" at bounding box center [544, 59] width 7 height 7
radio input "true"
radio input "false"
click at [513, 80] on label "Block" at bounding box center [508, 81] width 29 height 18
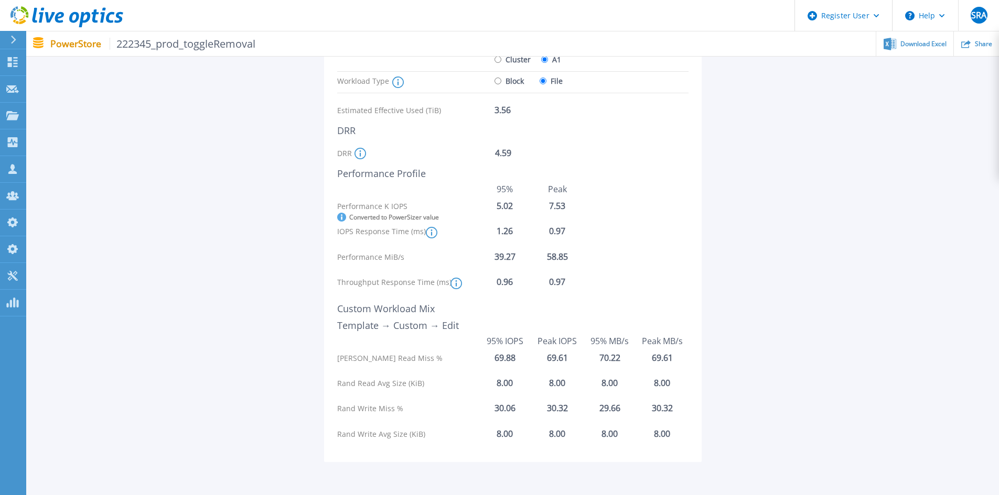
click at [501, 80] on input "Block" at bounding box center [497, 81] width 7 height 7
radio input "true"
click at [548, 85] on label "File" at bounding box center [551, 81] width 23 height 18
click at [546, 84] on input "File" at bounding box center [543, 81] width 7 height 7
radio input "true"
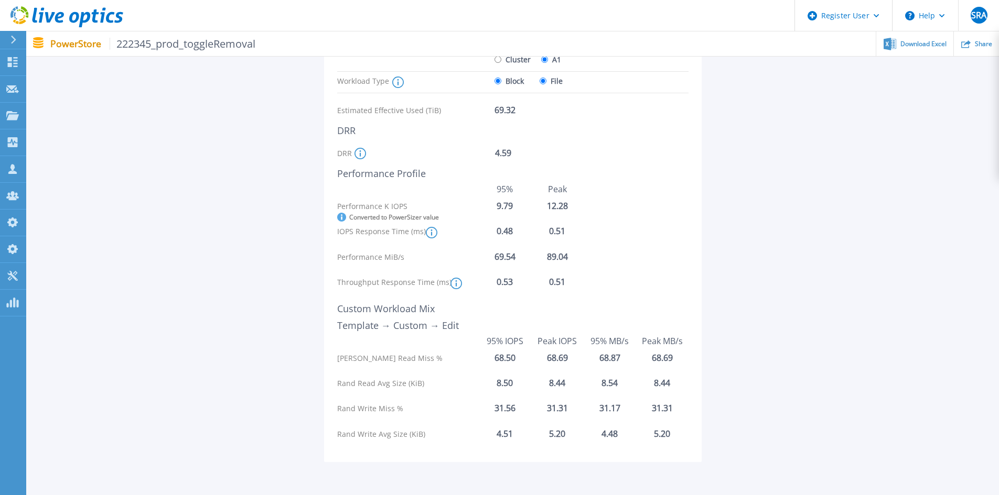
radio input "false"
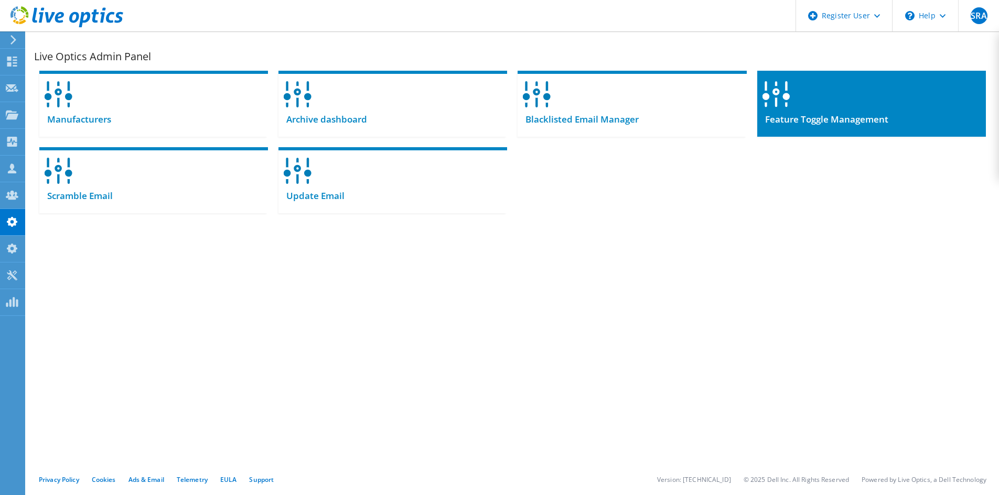
click at [878, 124] on span "Feature Toggle Management" at bounding box center [822, 120] width 131 height 12
